Goal: Complete application form

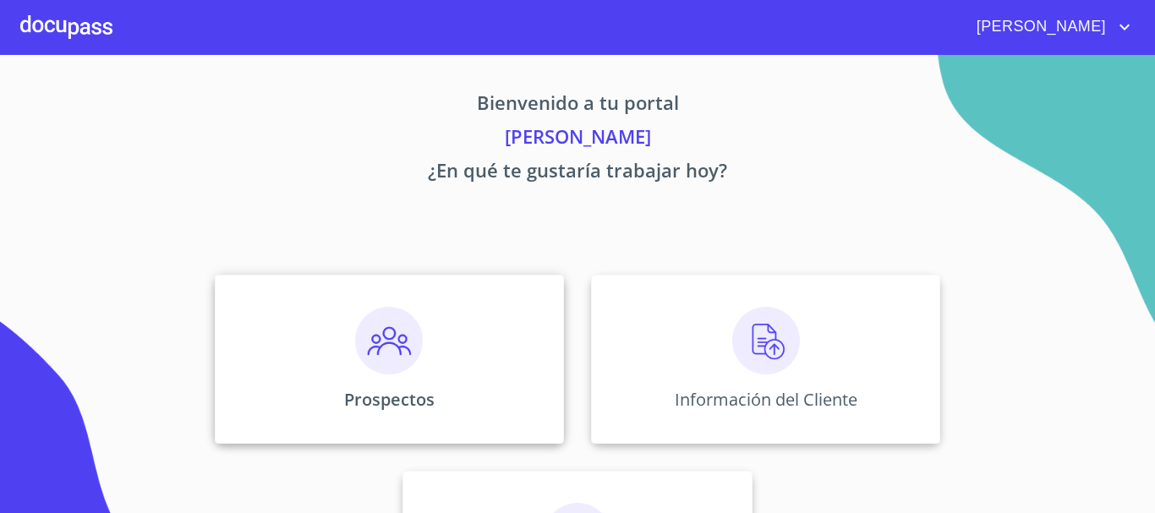
click at [343, 368] on div "Prospectos" at bounding box center [389, 359] width 349 height 169
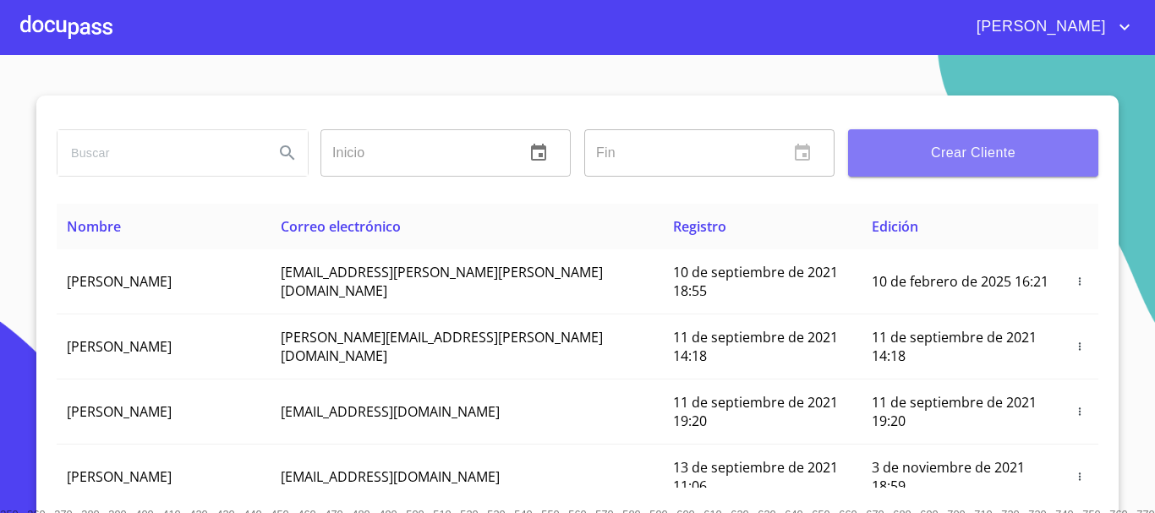
click at [994, 153] on span "Crear Cliente" at bounding box center [973, 153] width 223 height 24
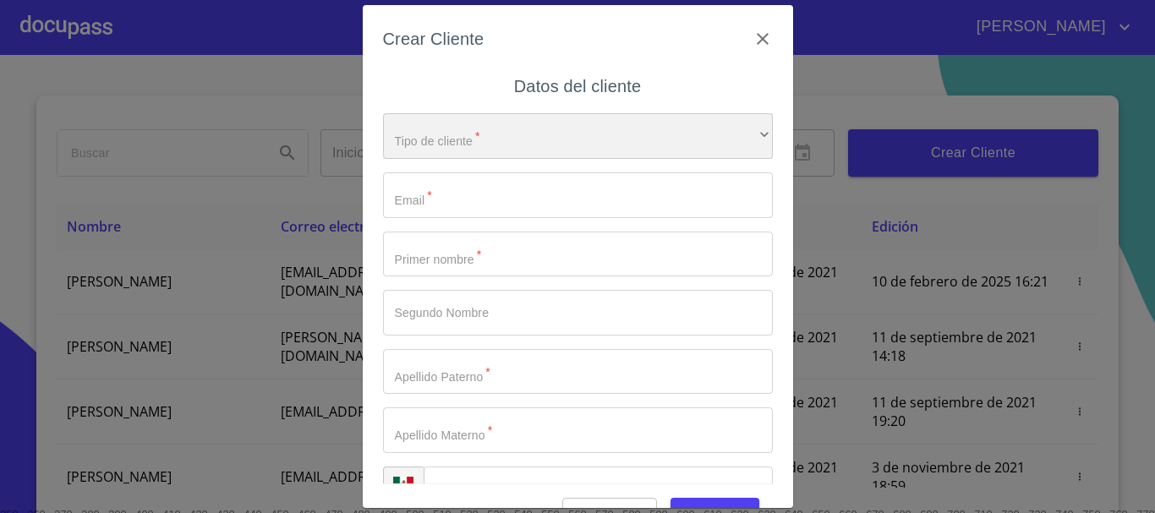
click at [509, 150] on div "​" at bounding box center [578, 136] width 390 height 46
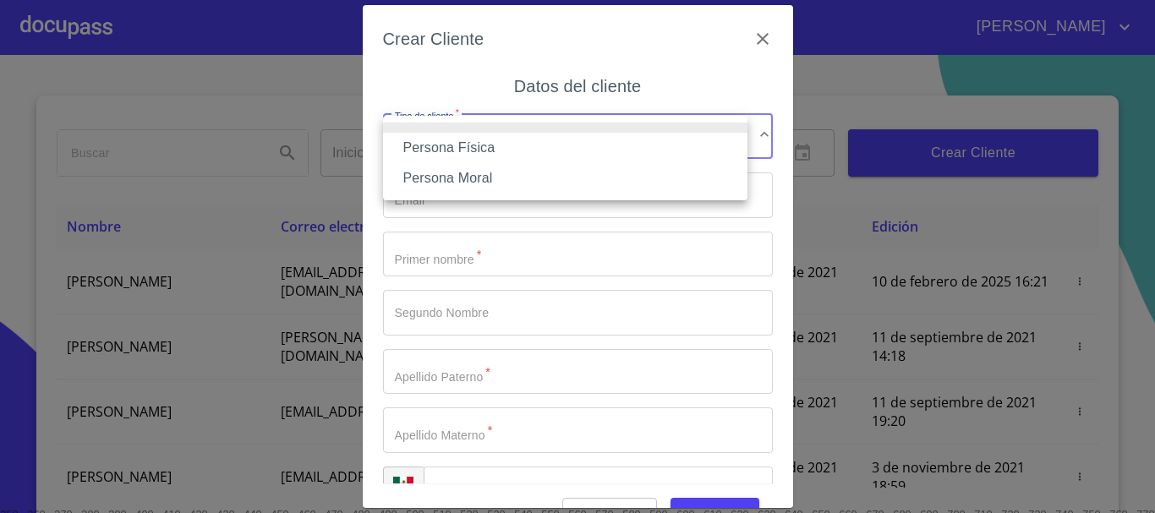
click at [488, 148] on li "Persona Física" at bounding box center [565, 148] width 364 height 30
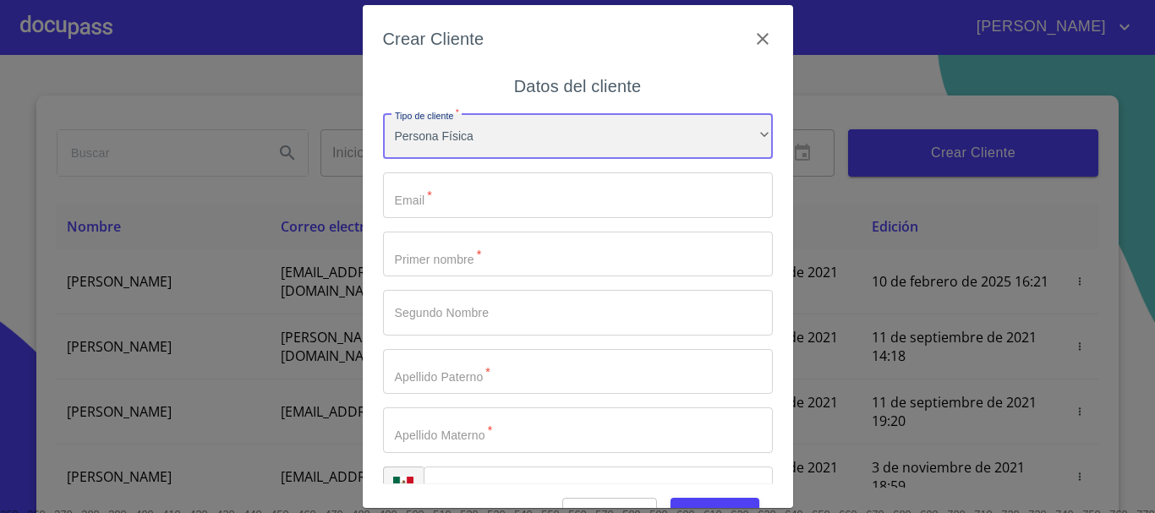
click at [502, 119] on div "Persona Física" at bounding box center [578, 136] width 390 height 46
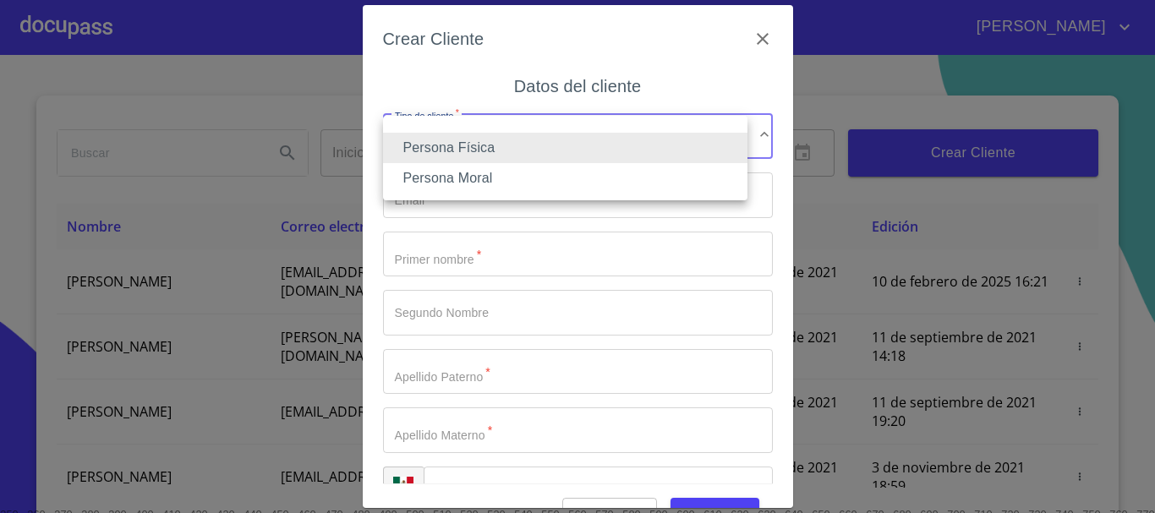
click at [500, 145] on li "Persona Física" at bounding box center [565, 148] width 364 height 30
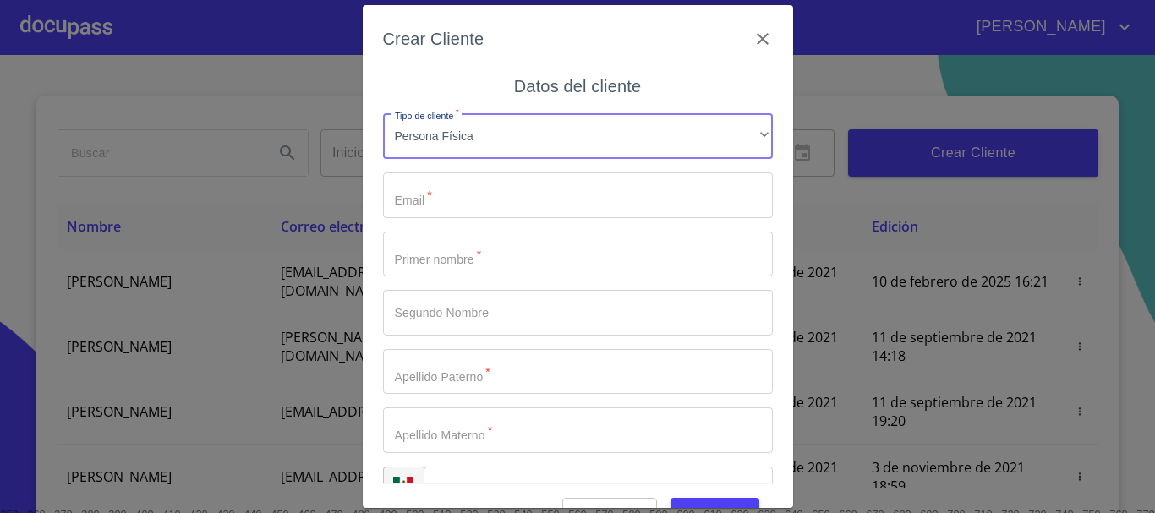
click at [440, 194] on input "Tipo de cliente   *" at bounding box center [578, 195] width 390 height 46
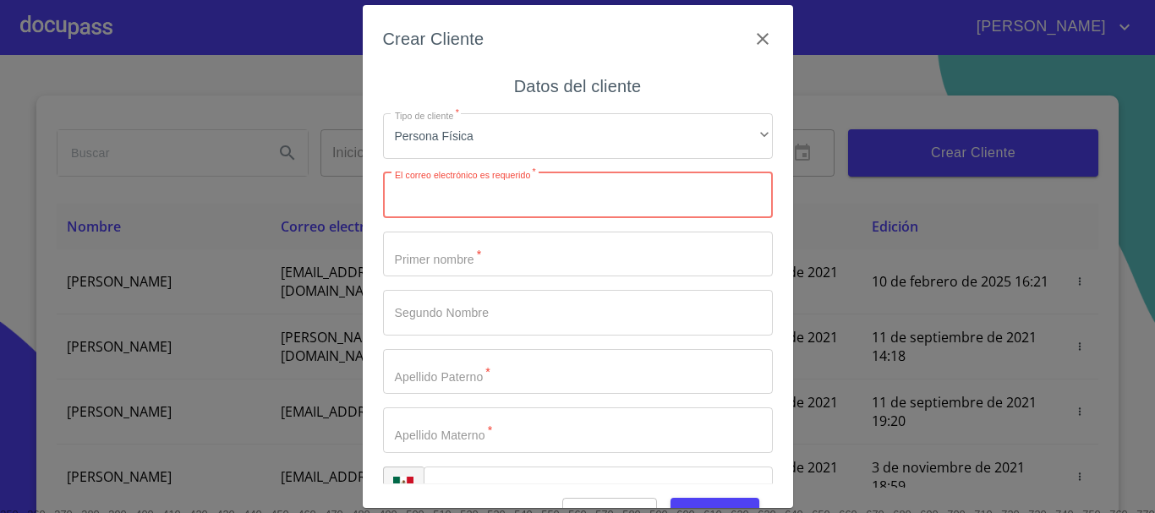
paste input "[EMAIL_ADDRESS][DOMAIN_NAME]"
type input "[EMAIL_ADDRESS][DOMAIN_NAME]"
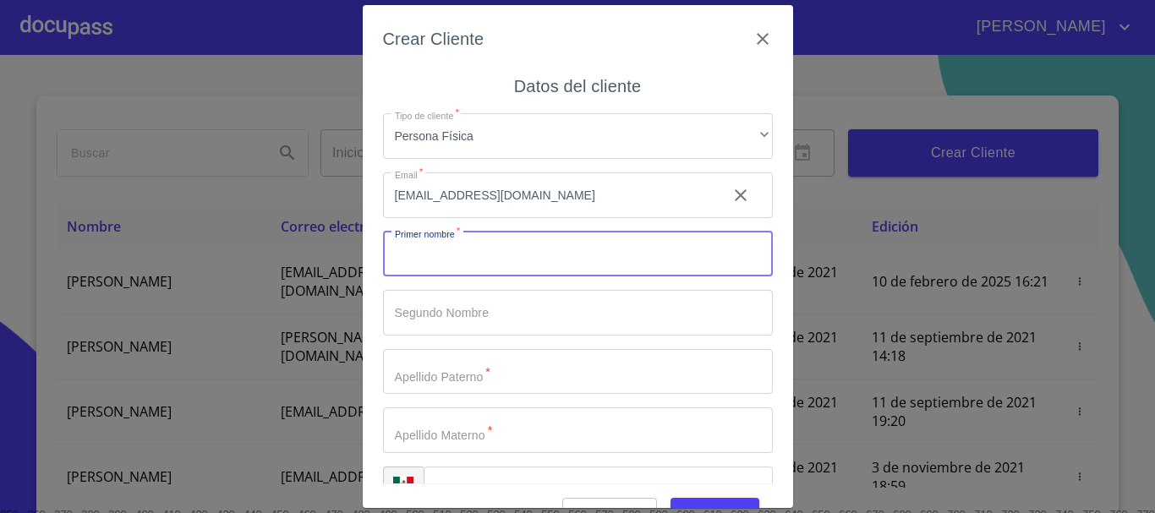
click at [428, 254] on input "Tipo de cliente   *" at bounding box center [578, 255] width 390 height 46
type input "D"
type input "[PERSON_NAME]"
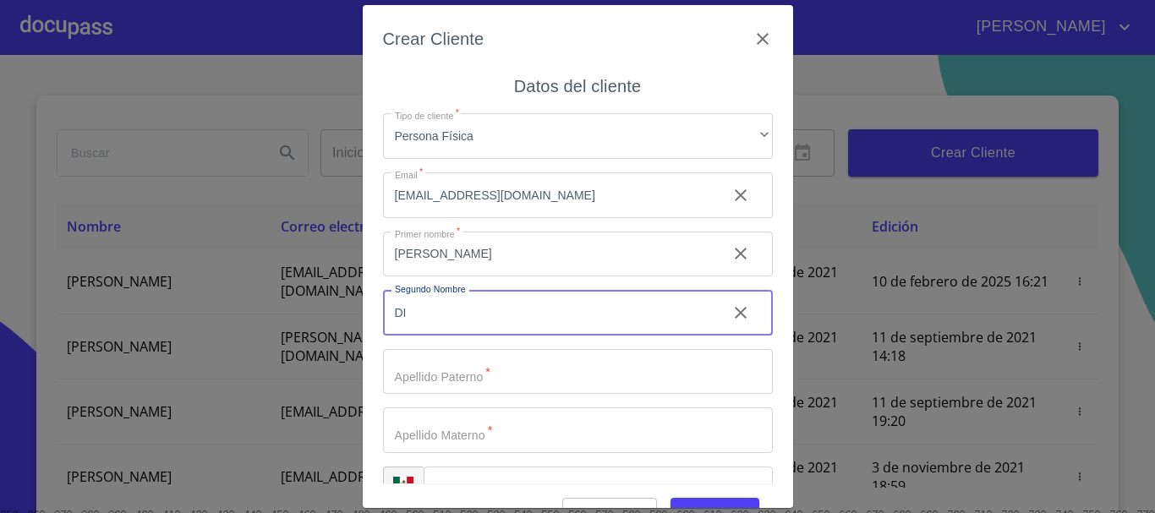
type input "D"
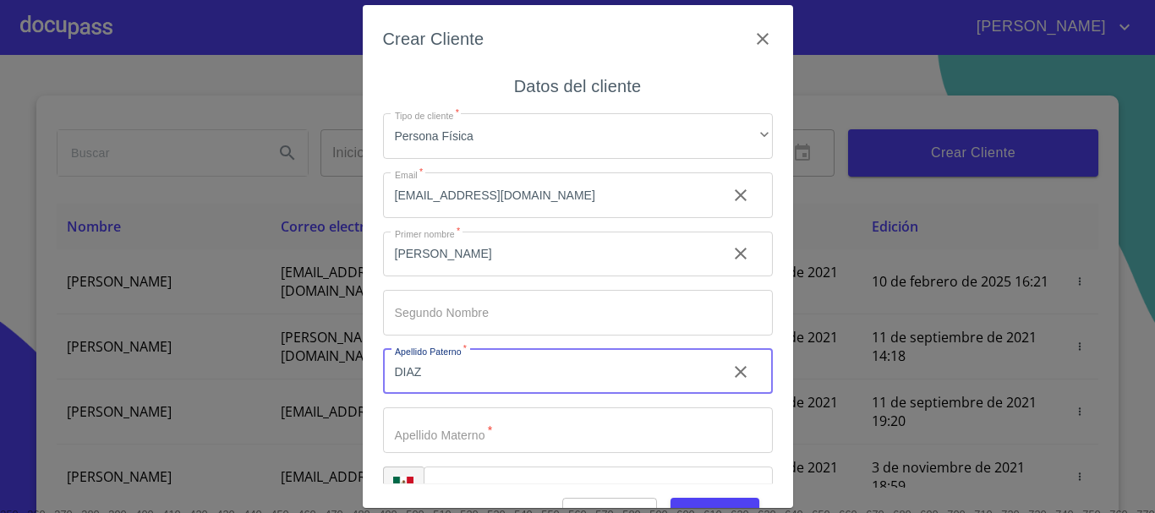
type input "DIAZ"
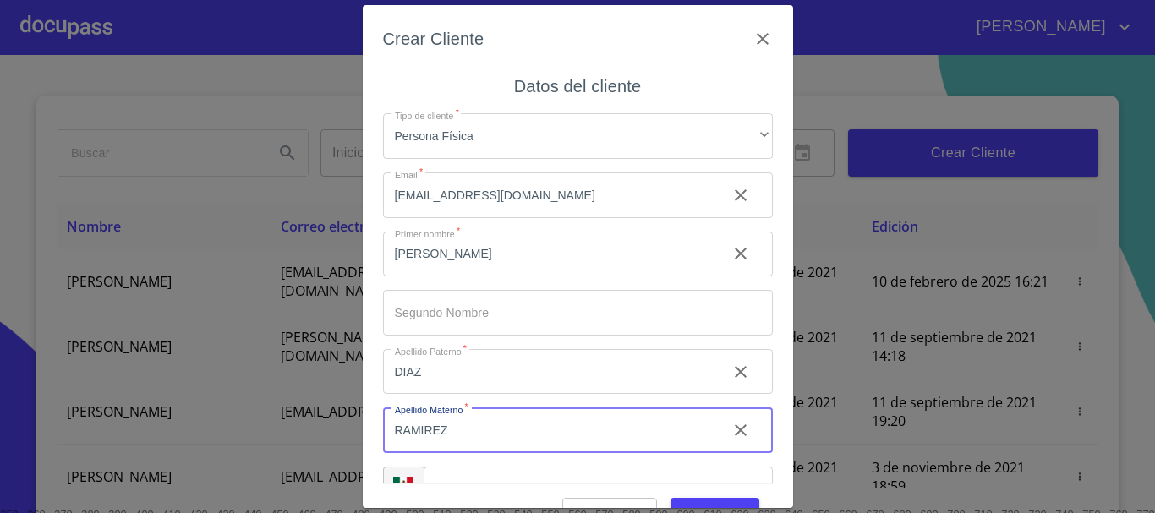
type input "RAMIREZ"
click at [475, 490] on div "Cancelar Guardar" at bounding box center [578, 507] width 390 height 46
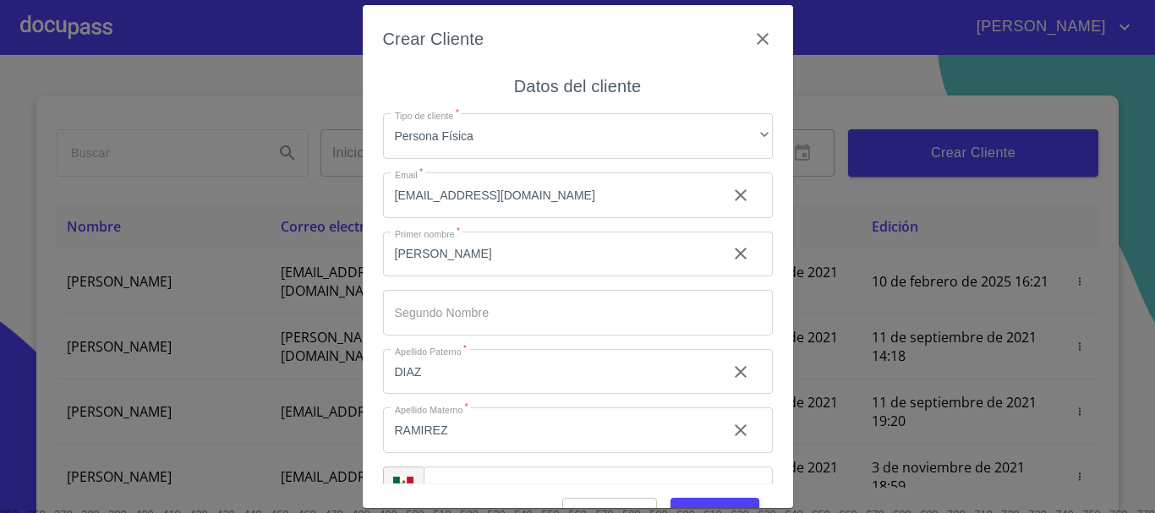
click at [483, 479] on input "Tipo de cliente   *" at bounding box center [598, 490] width 349 height 46
paste input "[PHONE_NUMBER]"
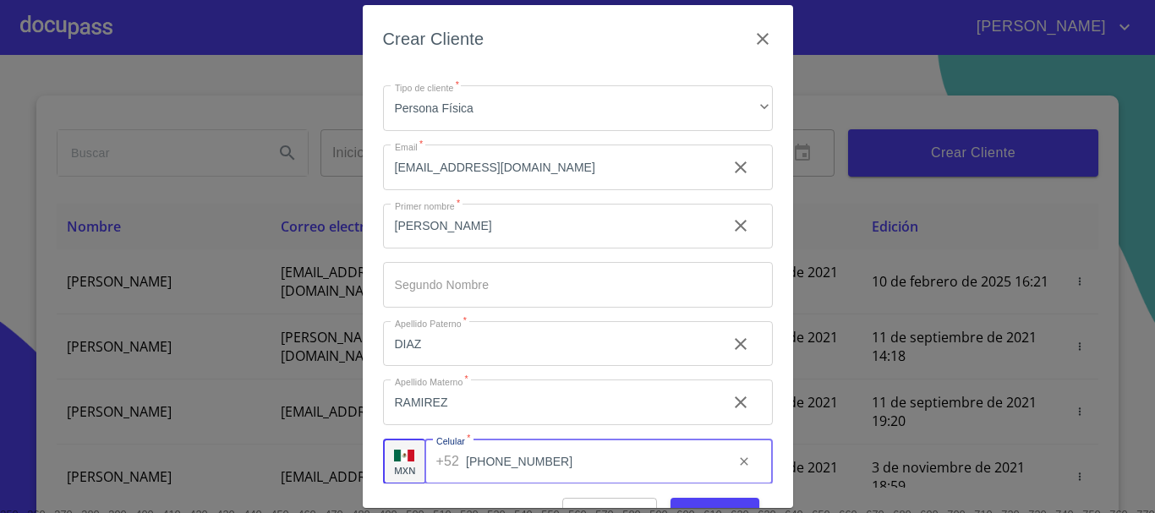
scroll to position [42, 0]
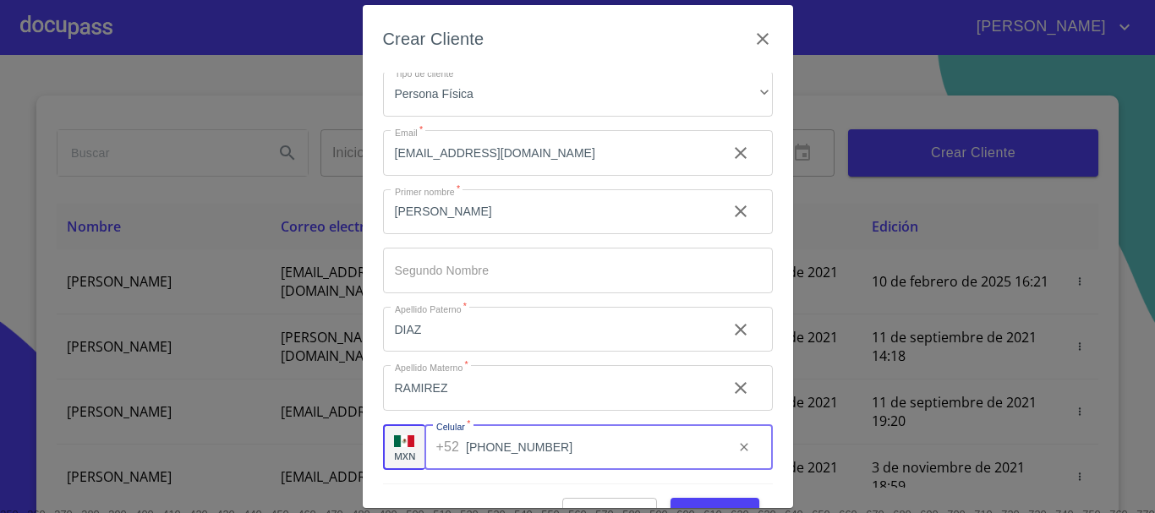
type input "[PHONE_NUMBER]"
click at [684, 503] on span "Guardar" at bounding box center [715, 513] width 62 height 21
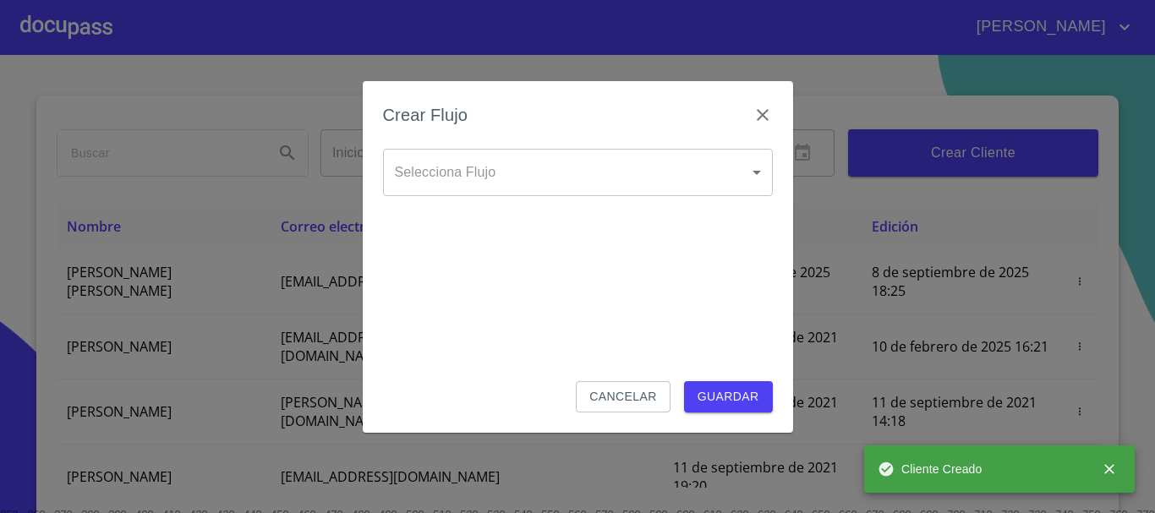
click at [451, 183] on body "[PERSON_NAME] ​ Fin ​ Crear Cliente Nombre Correo electrónico Registro Edición …" at bounding box center [577, 256] width 1155 height 513
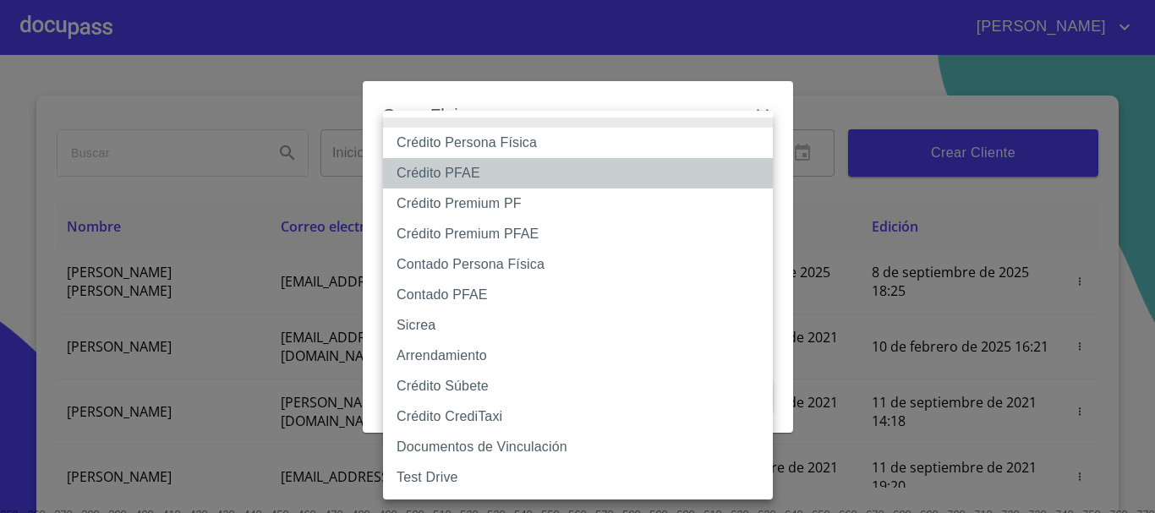
click at [468, 173] on li "Crédito PFAE" at bounding box center [578, 173] width 390 height 30
type input "60bfa0150d9865ccc24afd7c"
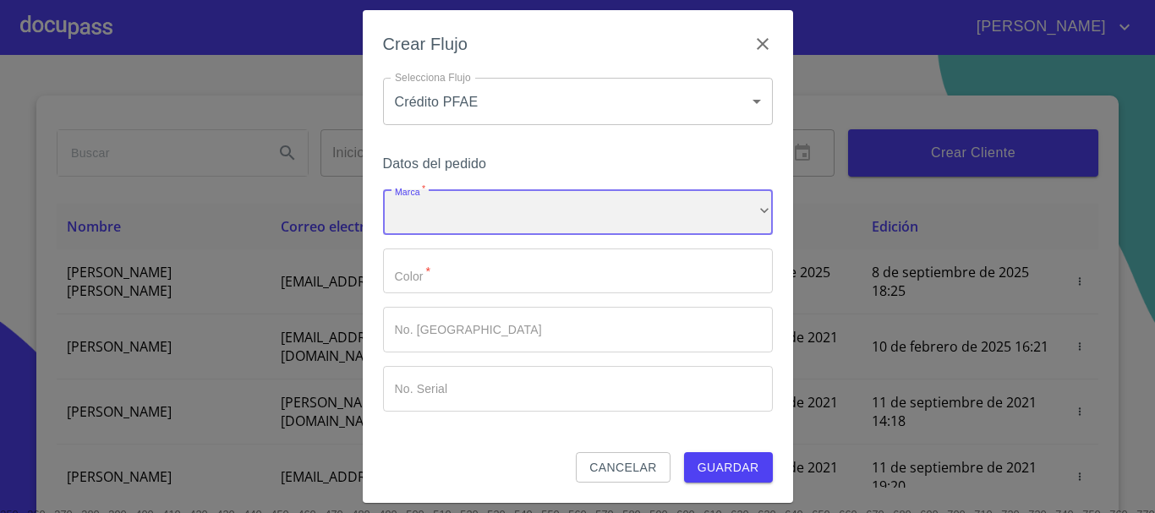
click at [442, 216] on div "​" at bounding box center [578, 212] width 390 height 46
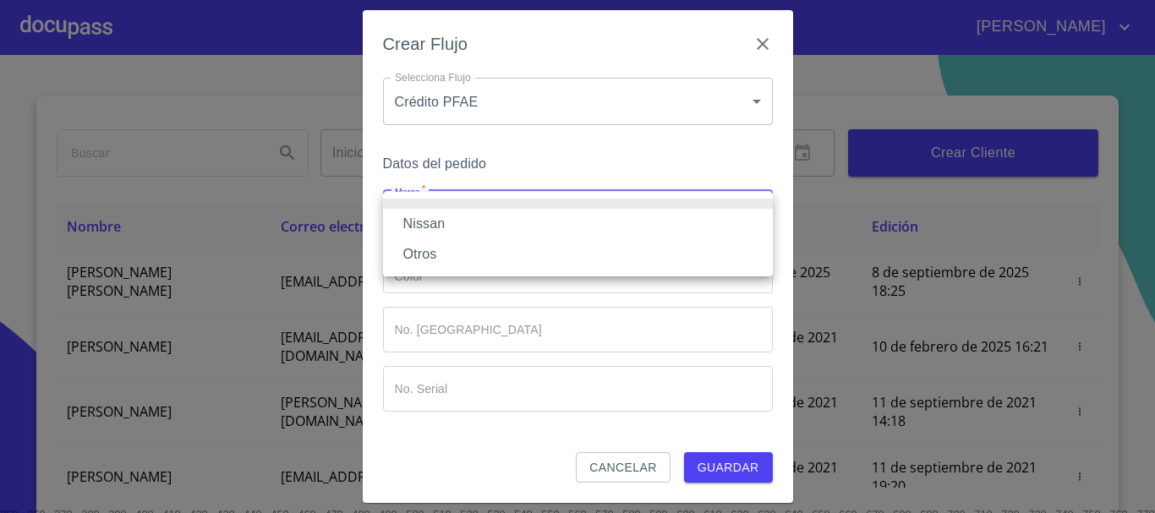
click at [441, 227] on li "Nissan" at bounding box center [578, 224] width 390 height 30
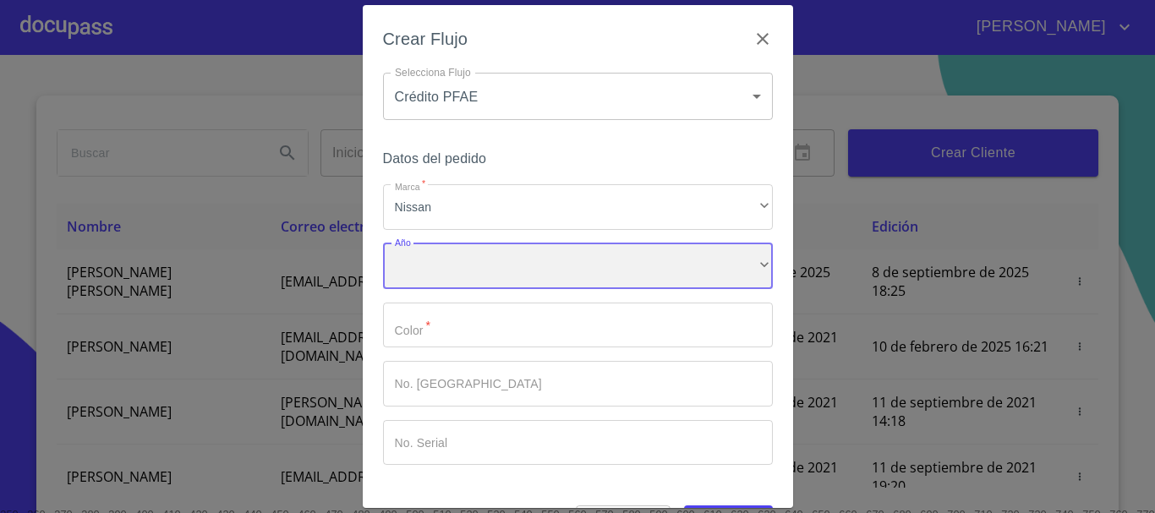
click at [430, 263] on div "​" at bounding box center [578, 266] width 390 height 46
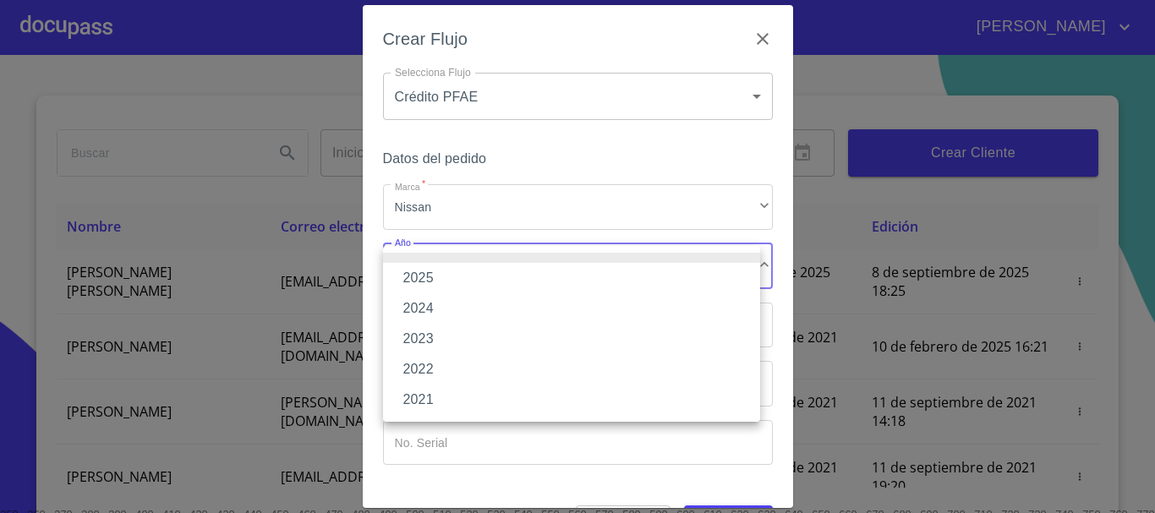
click at [433, 285] on li "2025" at bounding box center [571, 278] width 377 height 30
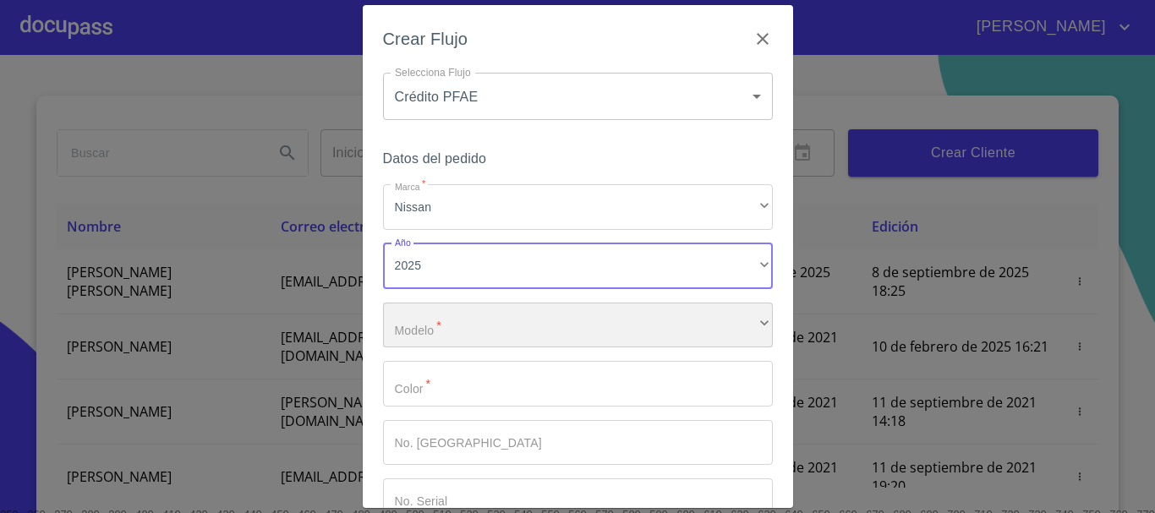
click at [430, 326] on div "​" at bounding box center [578, 326] width 390 height 46
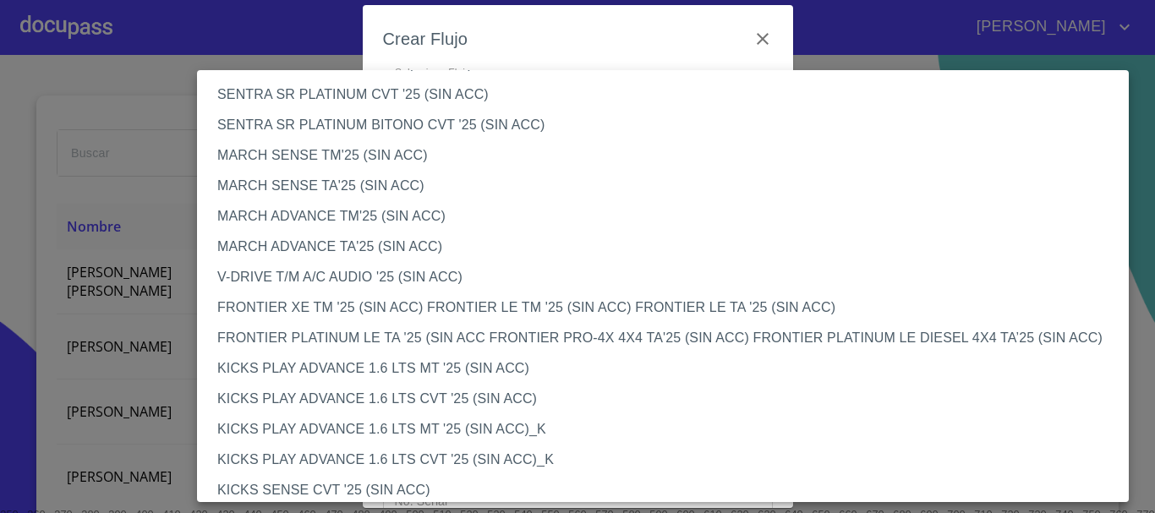
scroll to position [0, 0]
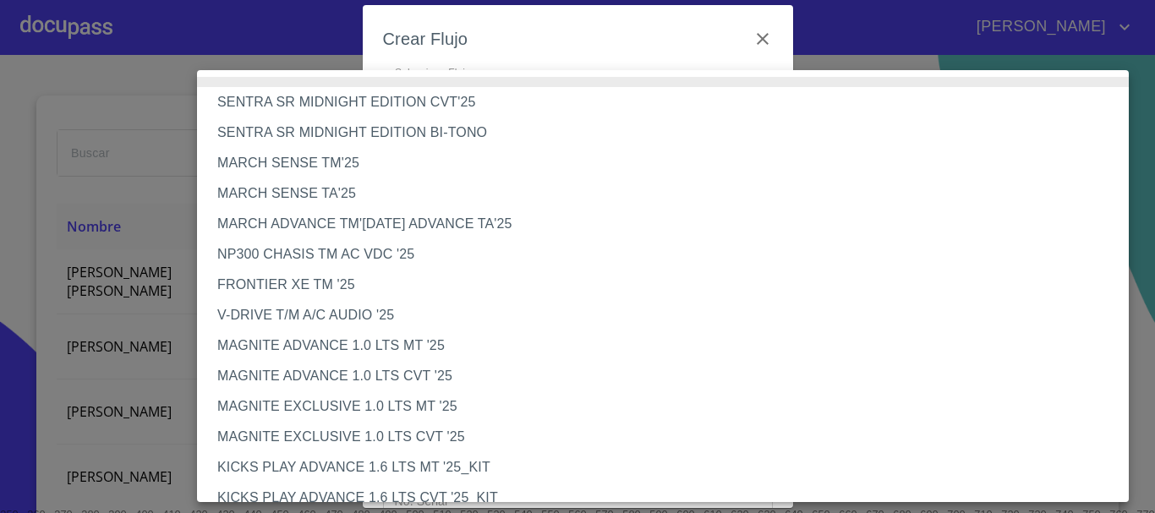
click at [375, 260] on li "NP300 CHASIS TM AC VDC '25" at bounding box center [669, 254] width 944 height 30
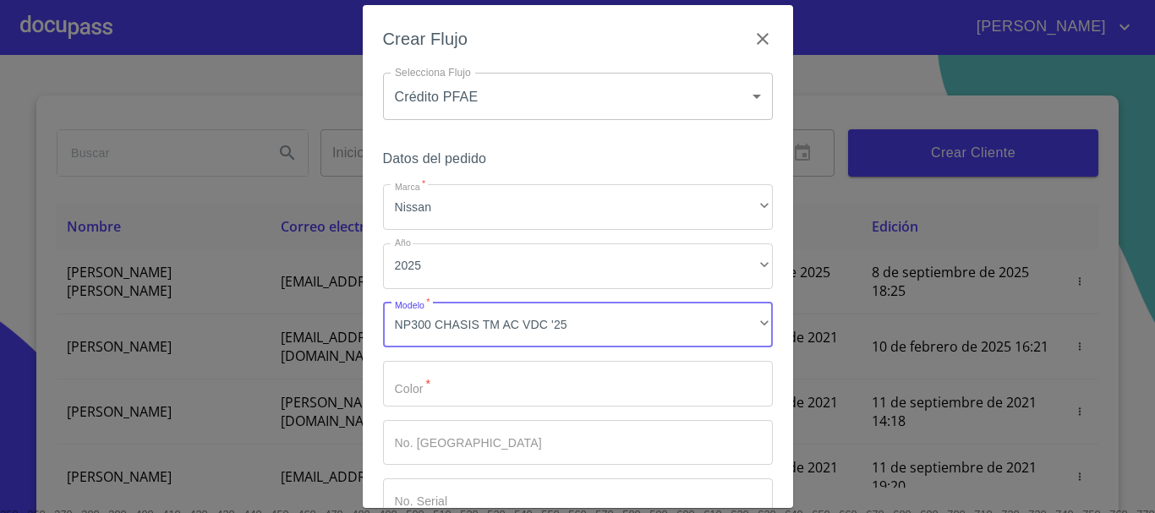
click at [441, 379] on input "Marca   *" at bounding box center [578, 384] width 390 height 46
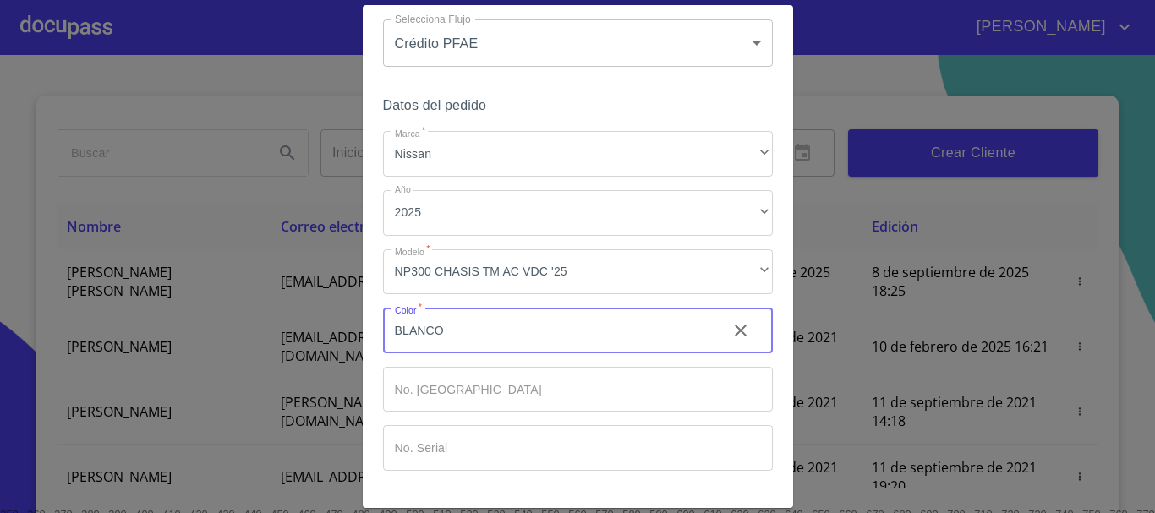
scroll to position [108, 0]
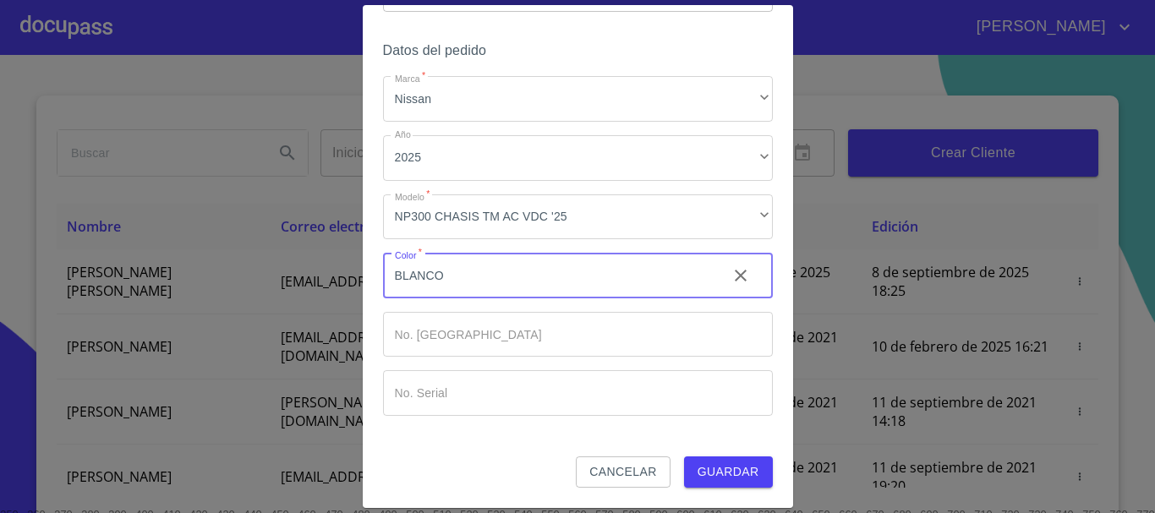
type input "BLANCO"
click at [736, 475] on span "Guardar" at bounding box center [729, 472] width 62 height 21
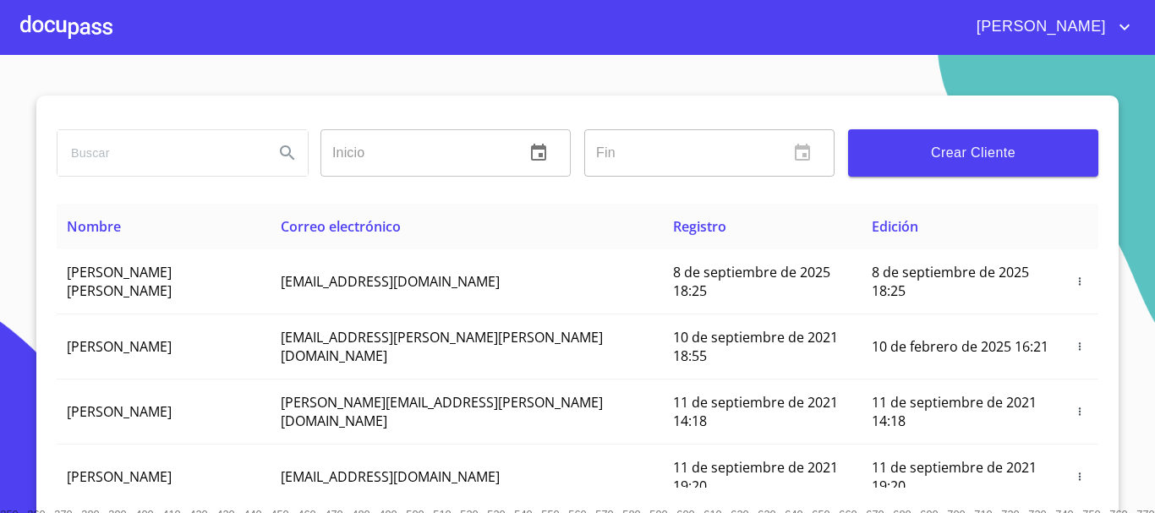
click at [74, 23] on div at bounding box center [66, 27] width 92 height 54
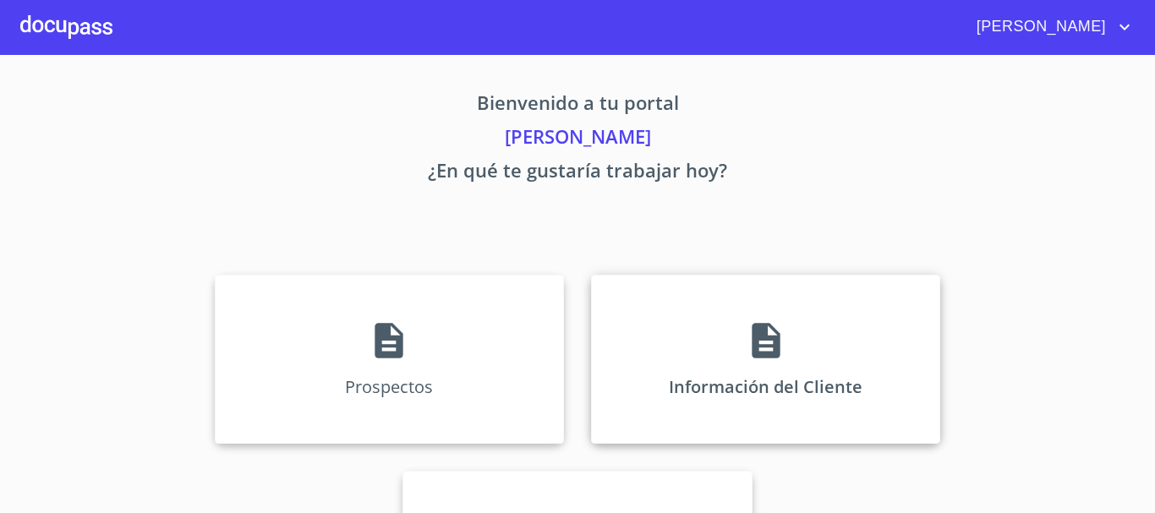
click at [815, 365] on div "Información del Cliente" at bounding box center [765, 359] width 349 height 169
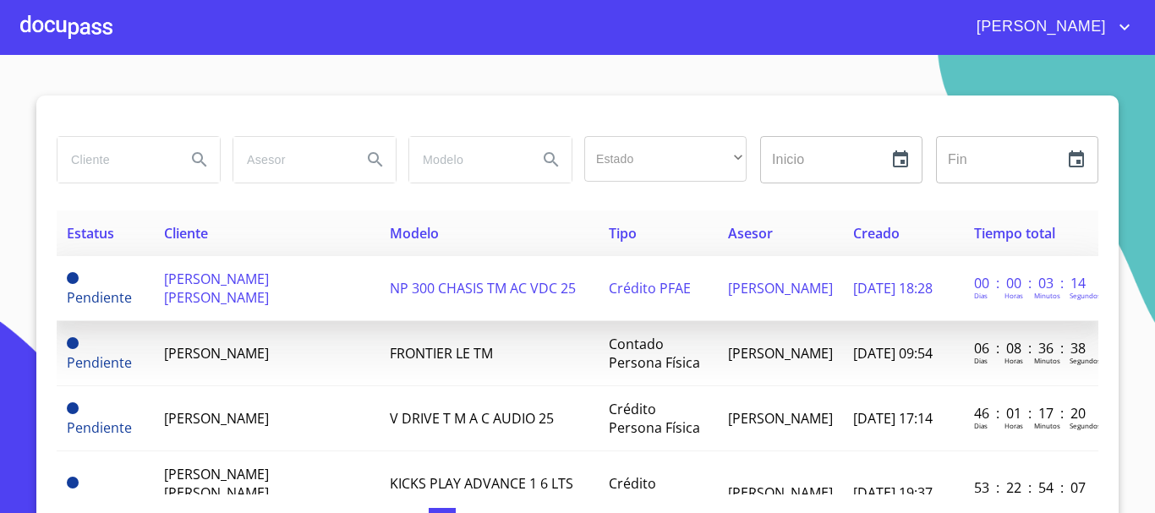
click at [314, 298] on td "[PERSON_NAME] [PERSON_NAME]" at bounding box center [267, 288] width 226 height 65
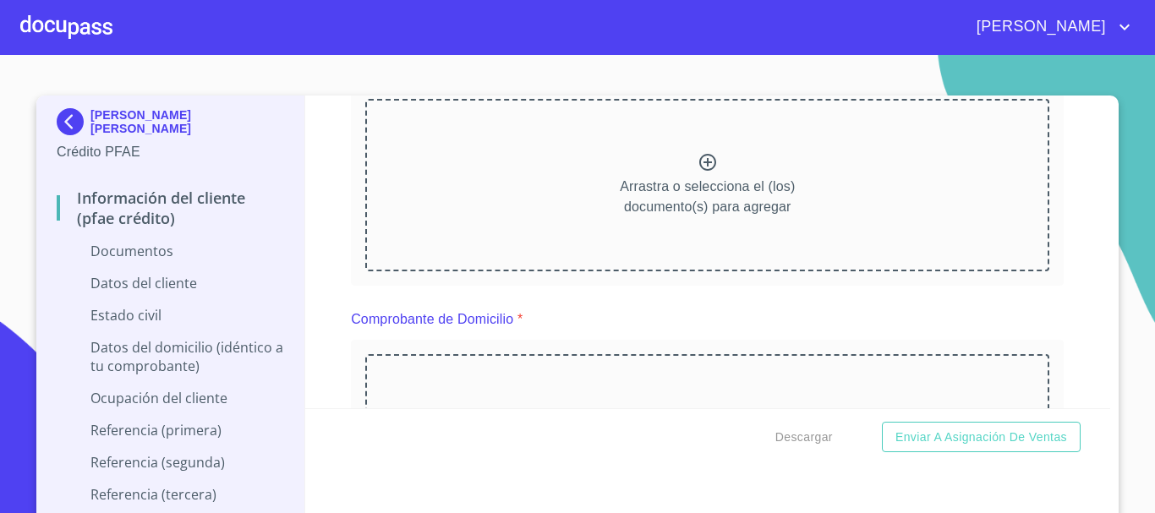
scroll to position [169, 0]
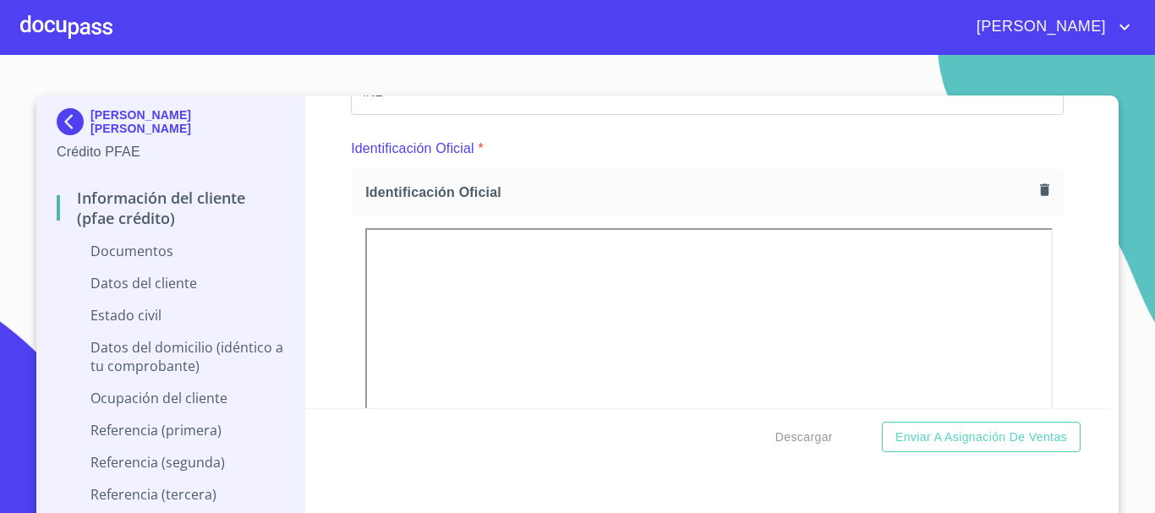
click at [638, 143] on div "Identificación Oficial *" at bounding box center [707, 149] width 713 height 41
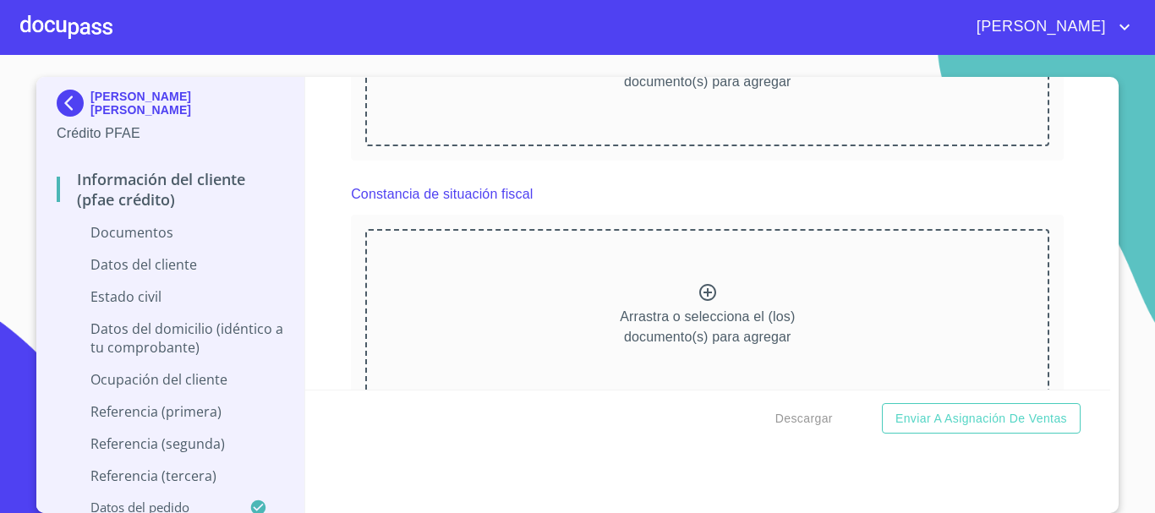
scroll to position [4038, 0]
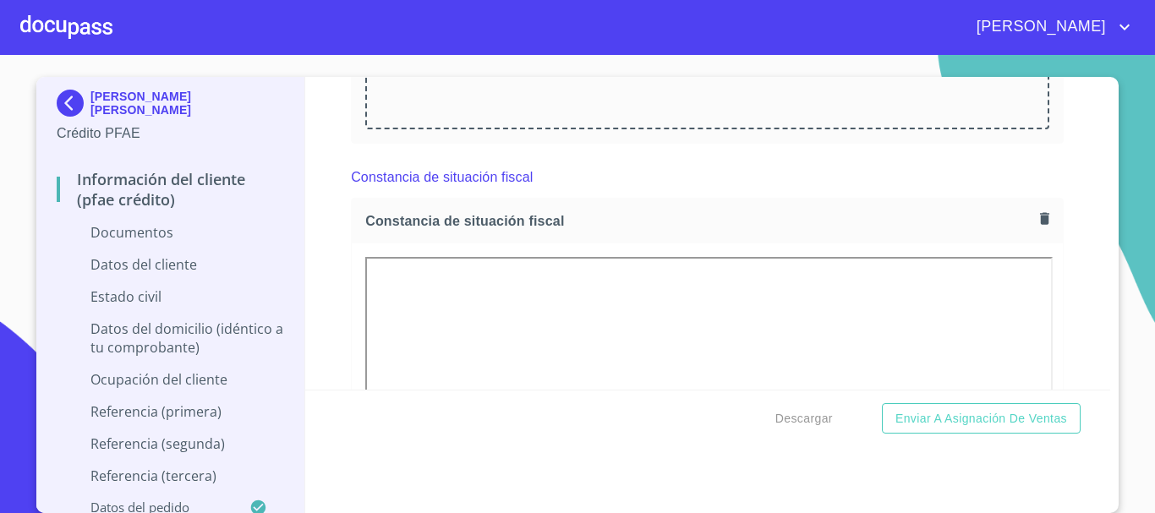
click at [339, 328] on div "Información del cliente (PFAE crédito) Documentos Documento de identificación. …" at bounding box center [708, 233] width 806 height 313
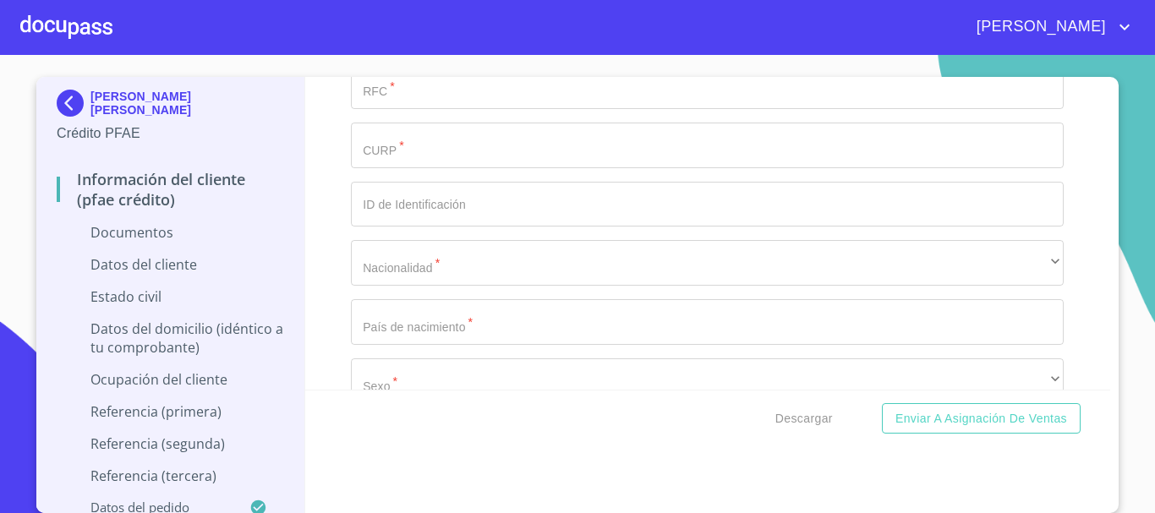
scroll to position [5137, 0]
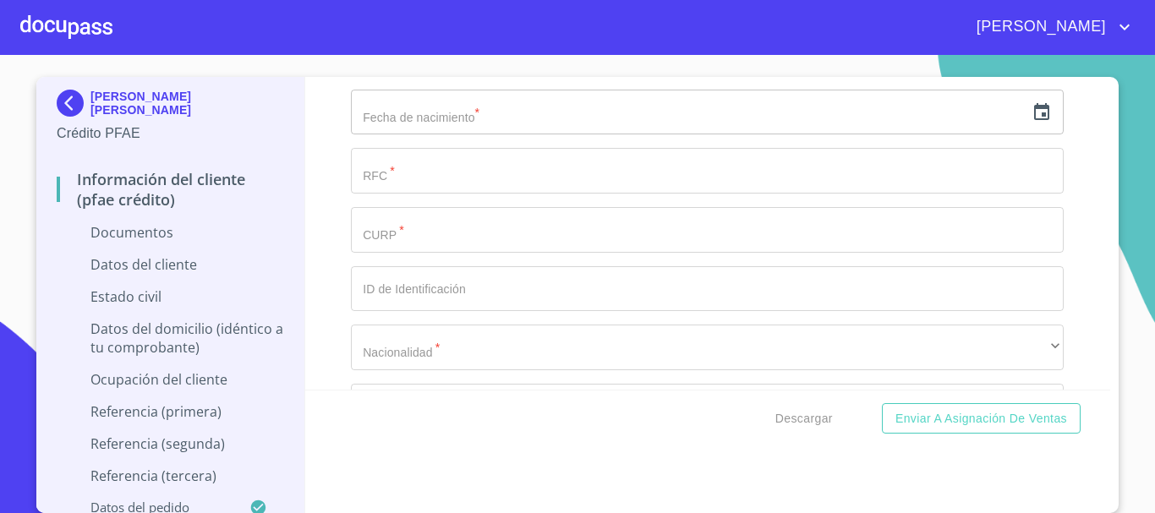
click at [70, 16] on div at bounding box center [66, 27] width 92 height 54
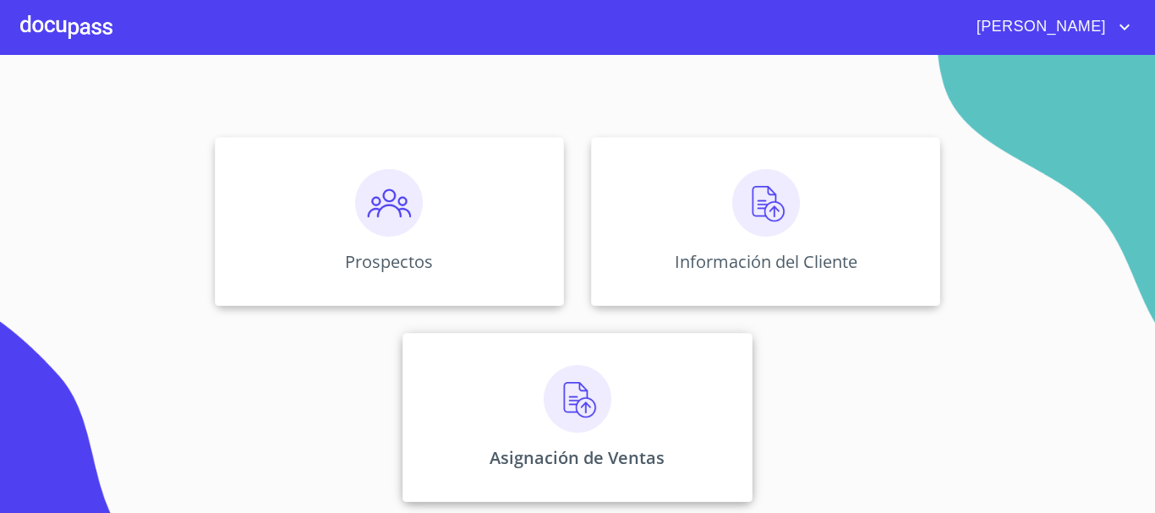
scroll to position [140, 0]
click at [609, 405] on div "Asignación de Ventas" at bounding box center [576, 415] width 349 height 169
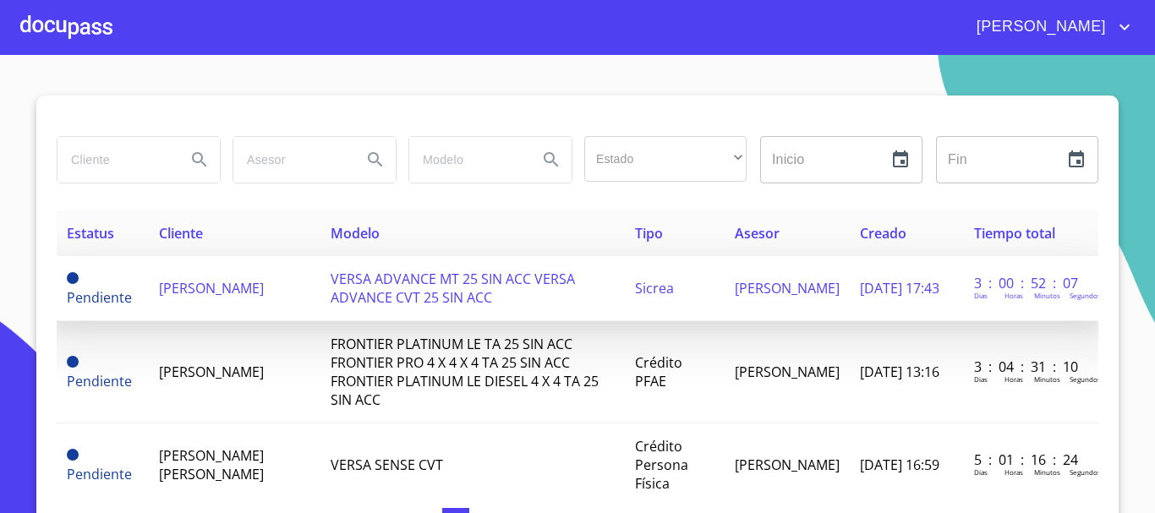
click at [269, 315] on td "[PERSON_NAME]" at bounding box center [235, 288] width 172 height 65
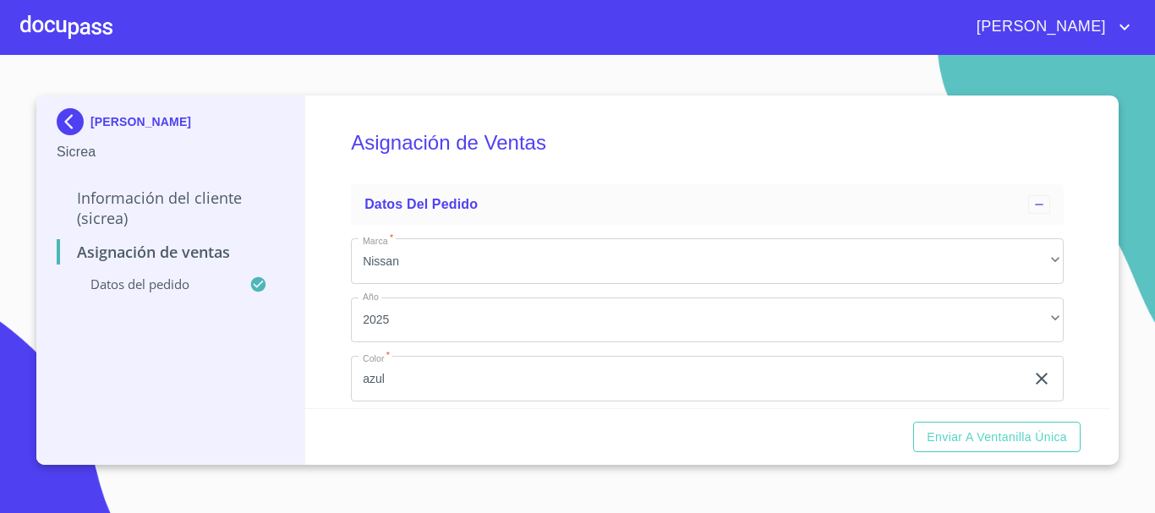
click at [157, 205] on p "Información del Cliente (Sicrea)" at bounding box center [170, 208] width 227 height 41
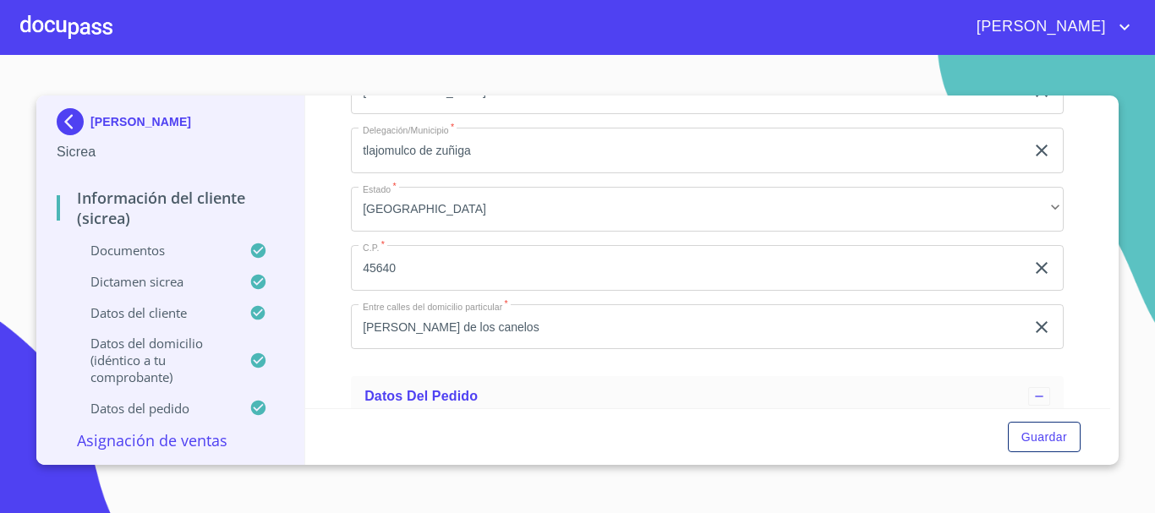
scroll to position [6066, 0]
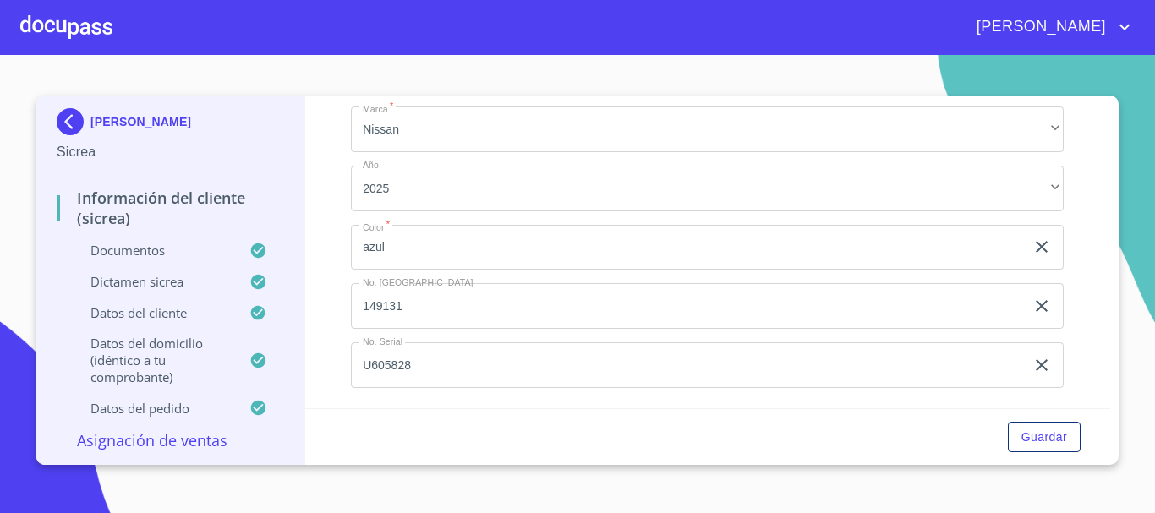
click at [161, 282] on p "Dictamen Sicrea" at bounding box center [153, 281] width 193 height 17
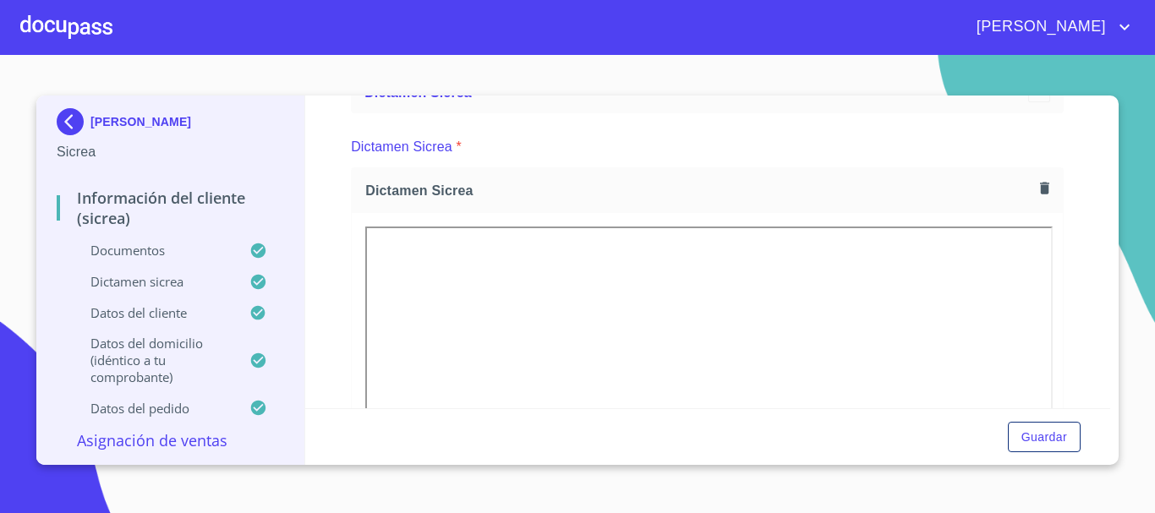
scroll to position [85, 0]
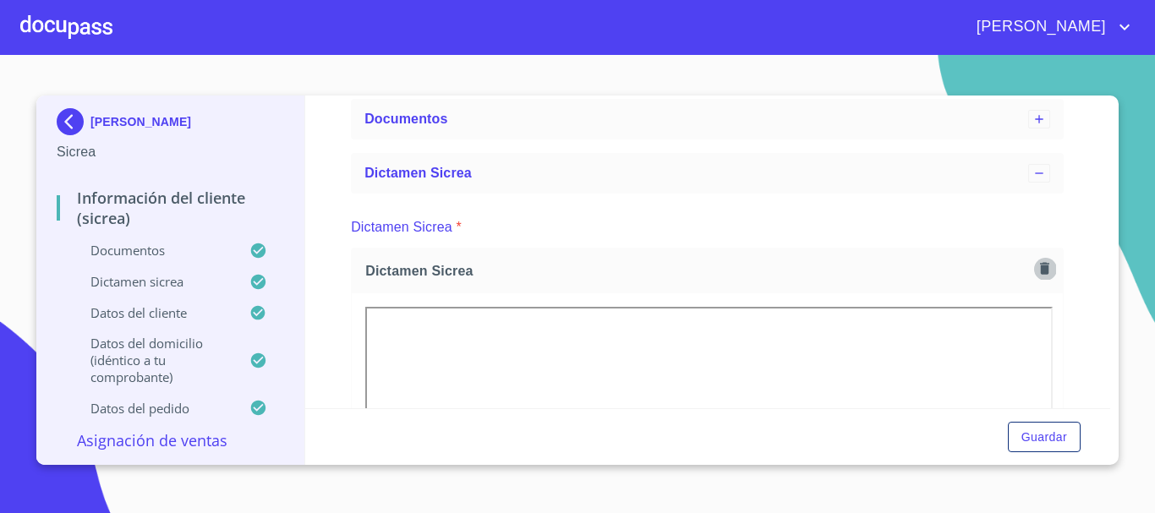
click at [1033, 268] on button "button" at bounding box center [1044, 268] width 23 height 23
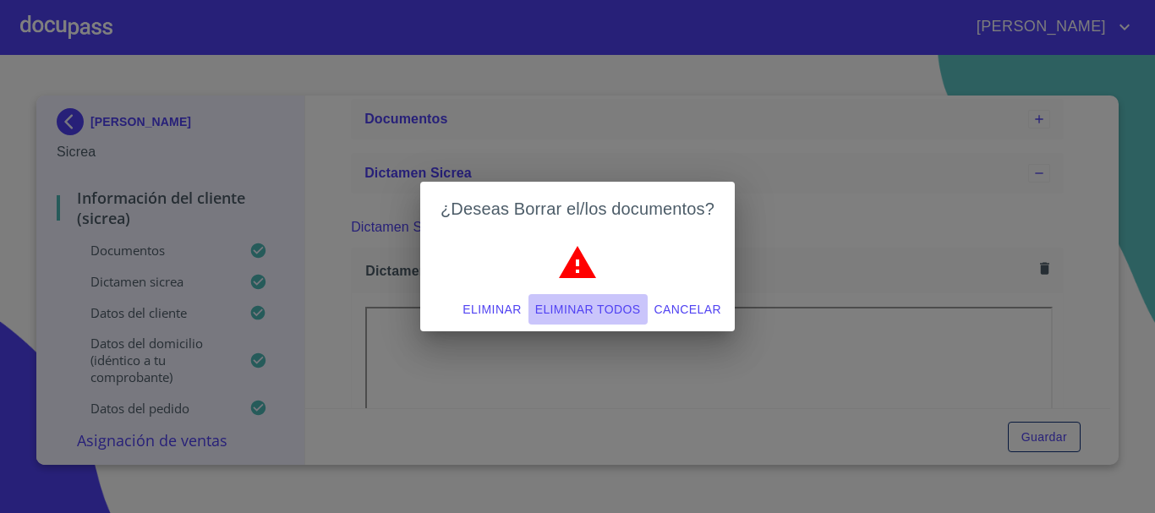
click at [594, 312] on span "Eliminar todos" at bounding box center [588, 309] width 106 height 21
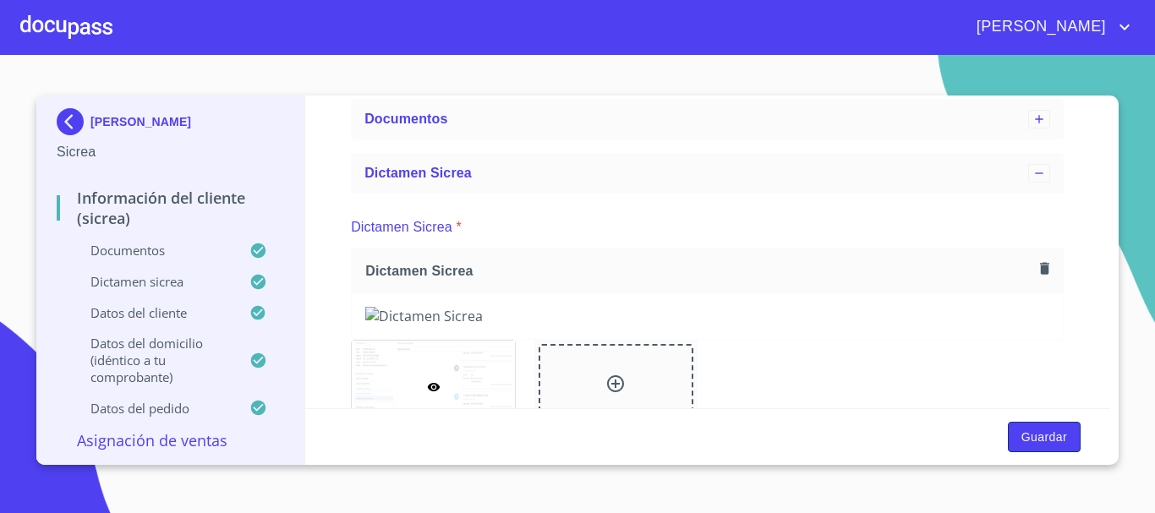
click at [1045, 445] on span "Guardar" at bounding box center [1044, 437] width 46 height 21
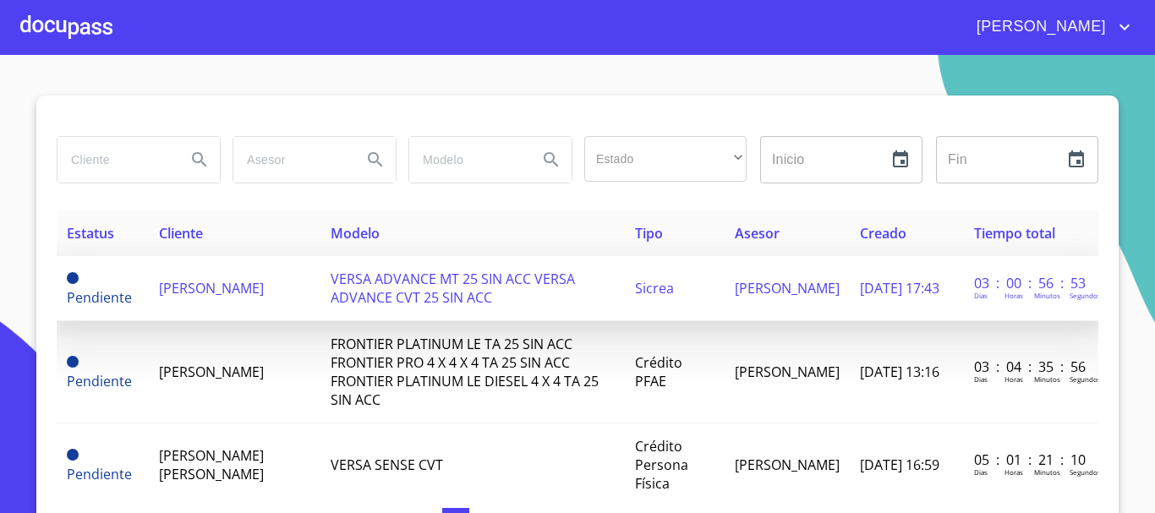
click at [235, 295] on span "[PERSON_NAME]" at bounding box center [211, 288] width 105 height 19
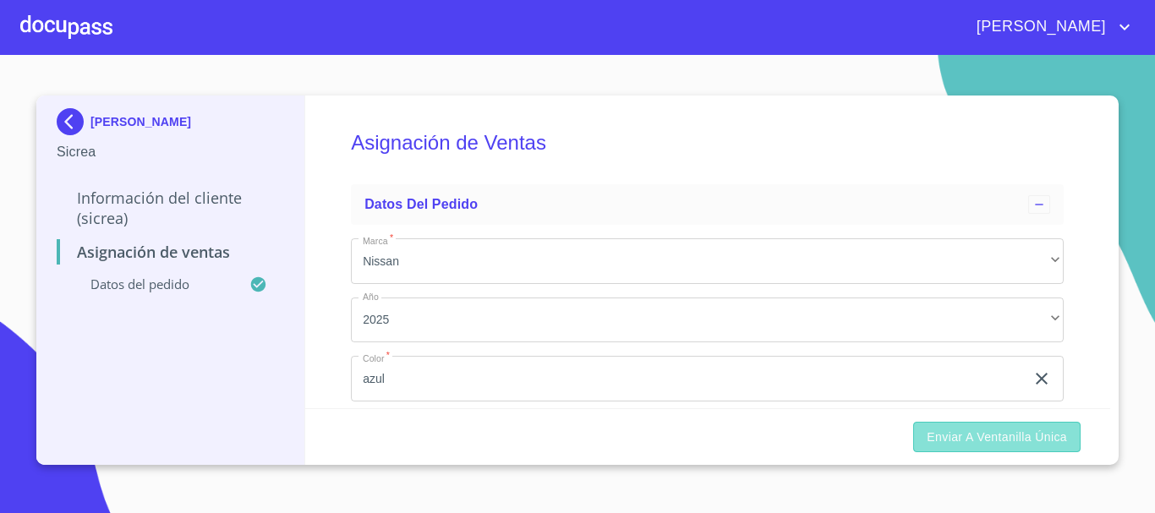
click at [1032, 440] on span "Enviar a Ventanilla Única" at bounding box center [997, 437] width 140 height 21
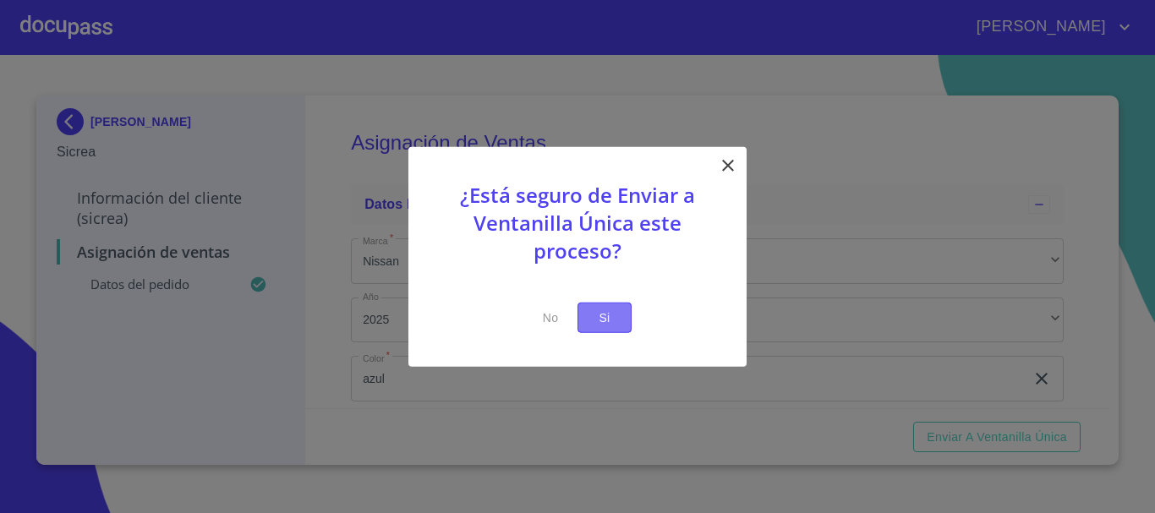
click at [610, 320] on span "Si" at bounding box center [604, 317] width 27 height 21
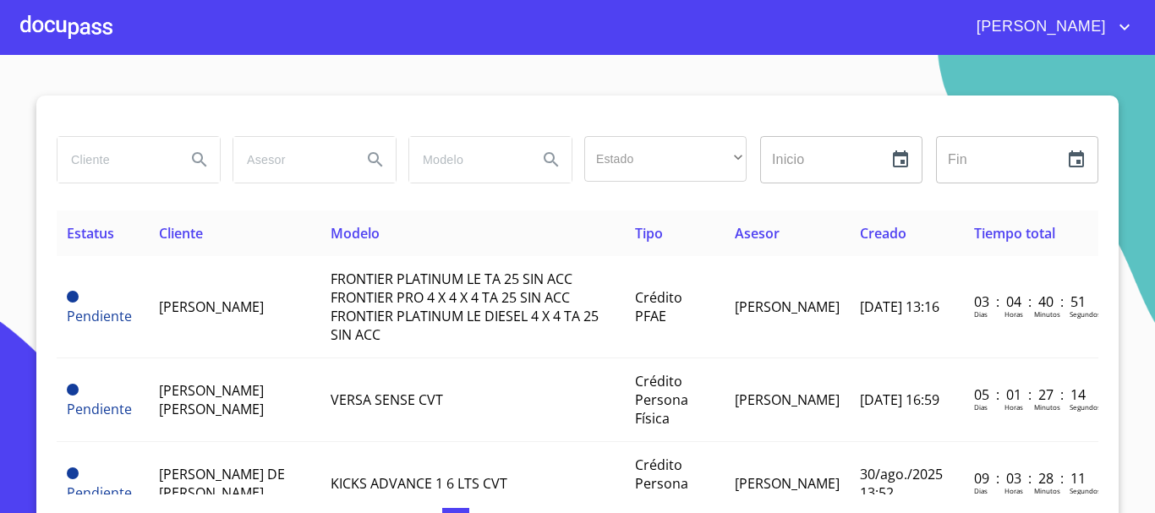
click at [98, 167] on input "search" at bounding box center [114, 160] width 115 height 46
type input "[PERSON_NAME]"
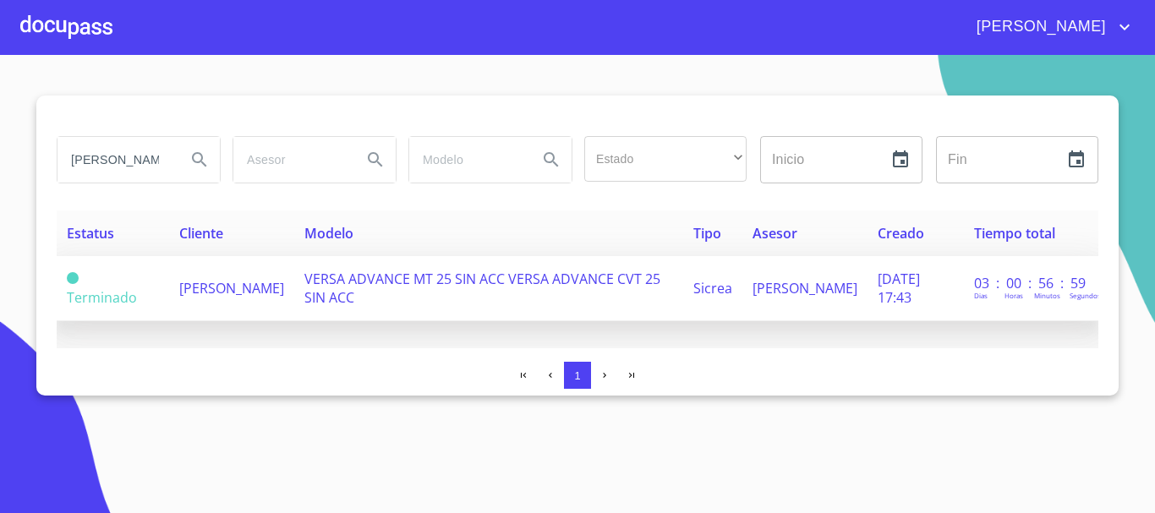
click at [404, 288] on td "VERSA ADVANCE MT 25 SIN ACC VERSA ADVANCE CVT 25 SIN ACC" at bounding box center [489, 288] width 390 height 65
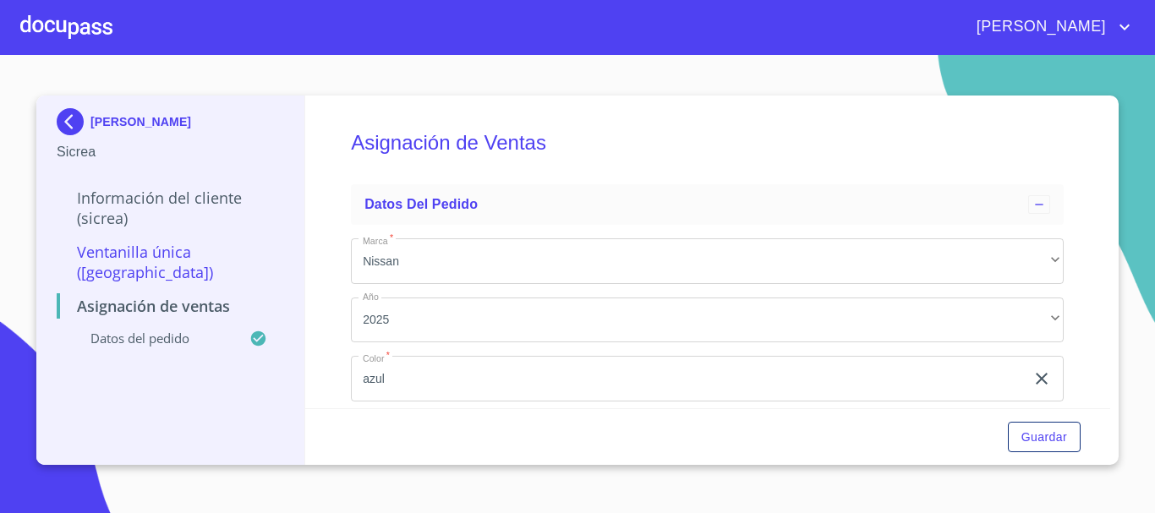
click at [150, 205] on p "Información del Cliente (Sicrea)" at bounding box center [170, 208] width 227 height 41
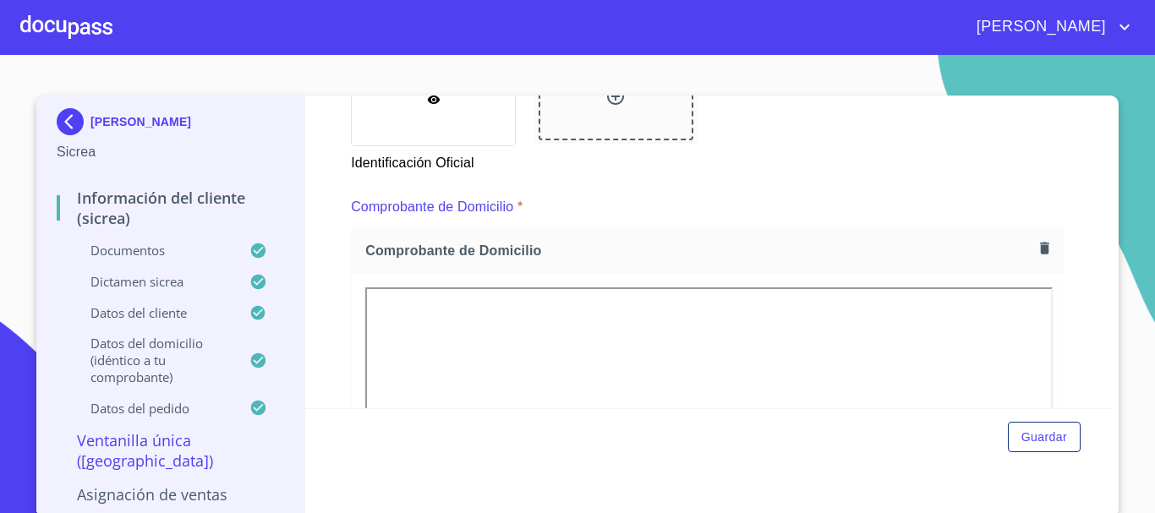
scroll to position [614, 0]
